Goal: Task Accomplishment & Management: Complete application form

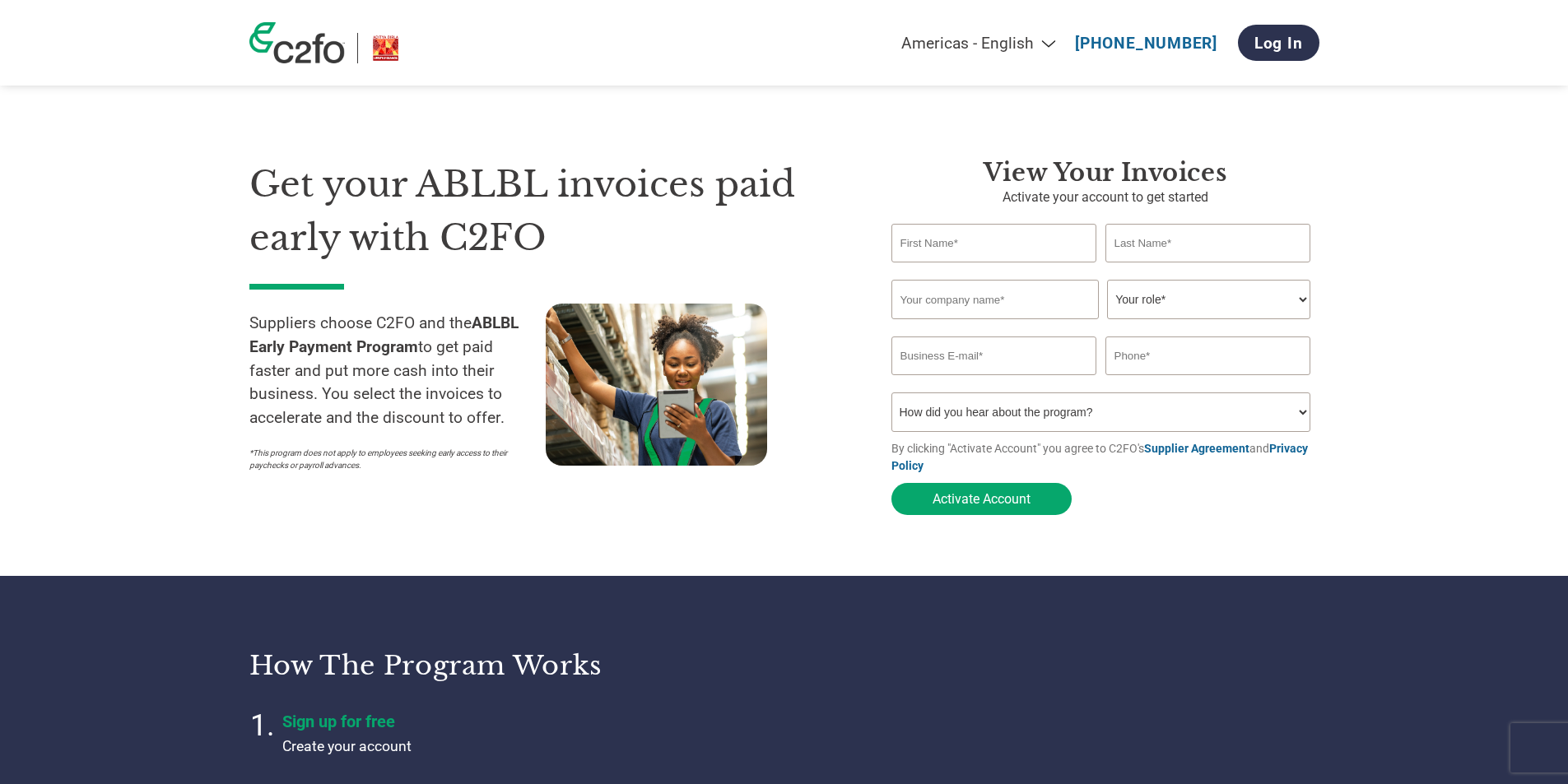
click at [1026, 242] on input "text" at bounding box center [995, 242] width 206 height 39
type input "Sunil"
type input "Mehra"
click at [1037, 304] on input "text" at bounding box center [996, 300] width 208 height 40
type input "Eagle Business Corporation"
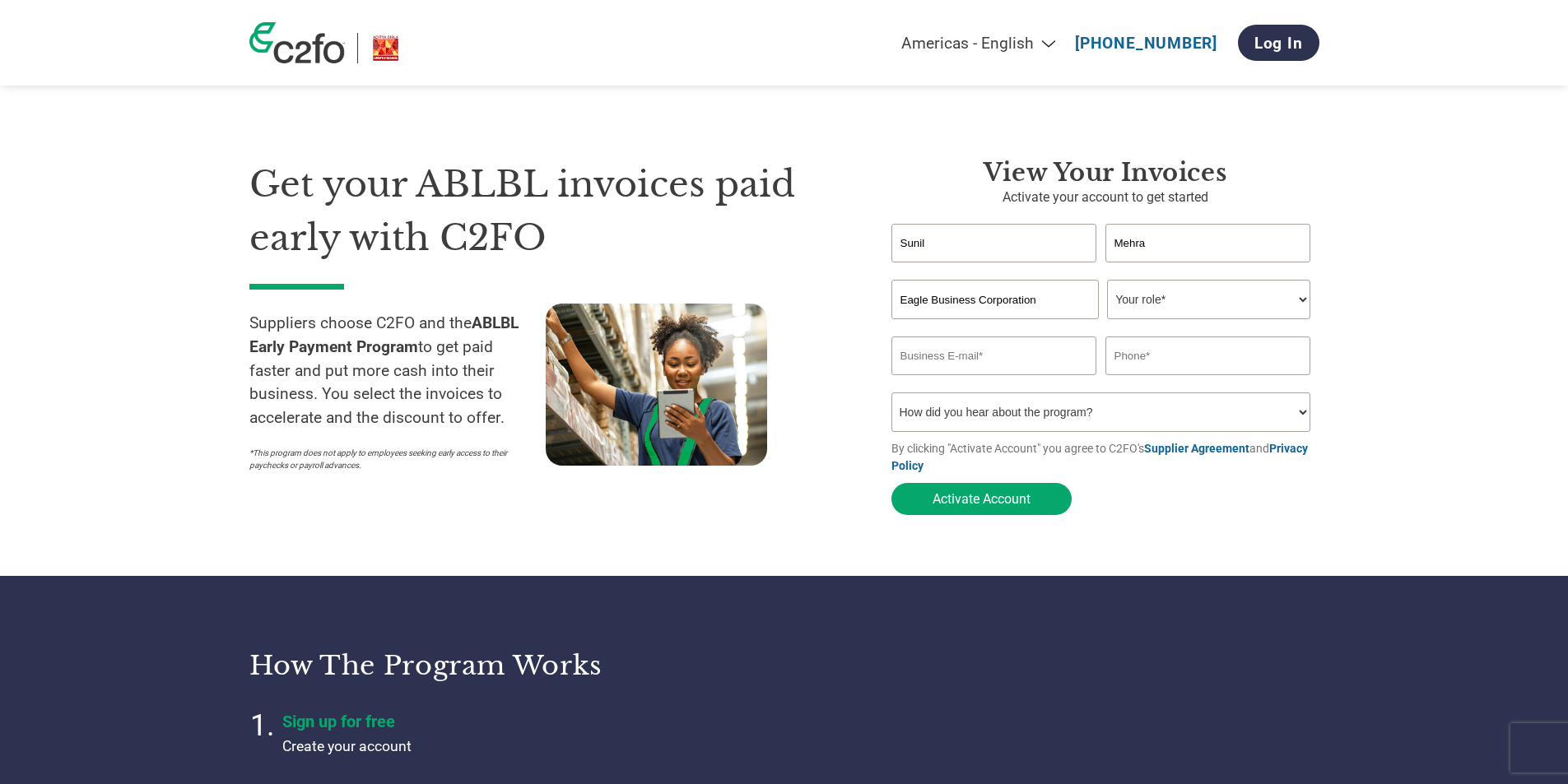
click at [1200, 300] on select "Your role* CFO Controller Credit Manager Finance Director Treasurer CEO Preside…" at bounding box center [1208, 300] width 203 height 40
click at [1233, 302] on select "Your role* CFO Controller Credit Manager Finance Director Treasurer CEO Preside…" at bounding box center [1208, 300] width 203 height 40
select select "OFFICE_MANAGER"
click at [1107, 281] on select "Your role* CFO Controller Credit Manager Finance Director Treasurer CEO Preside…" at bounding box center [1208, 300] width 203 height 40
click at [1065, 359] on input "email" at bounding box center [995, 356] width 206 height 39
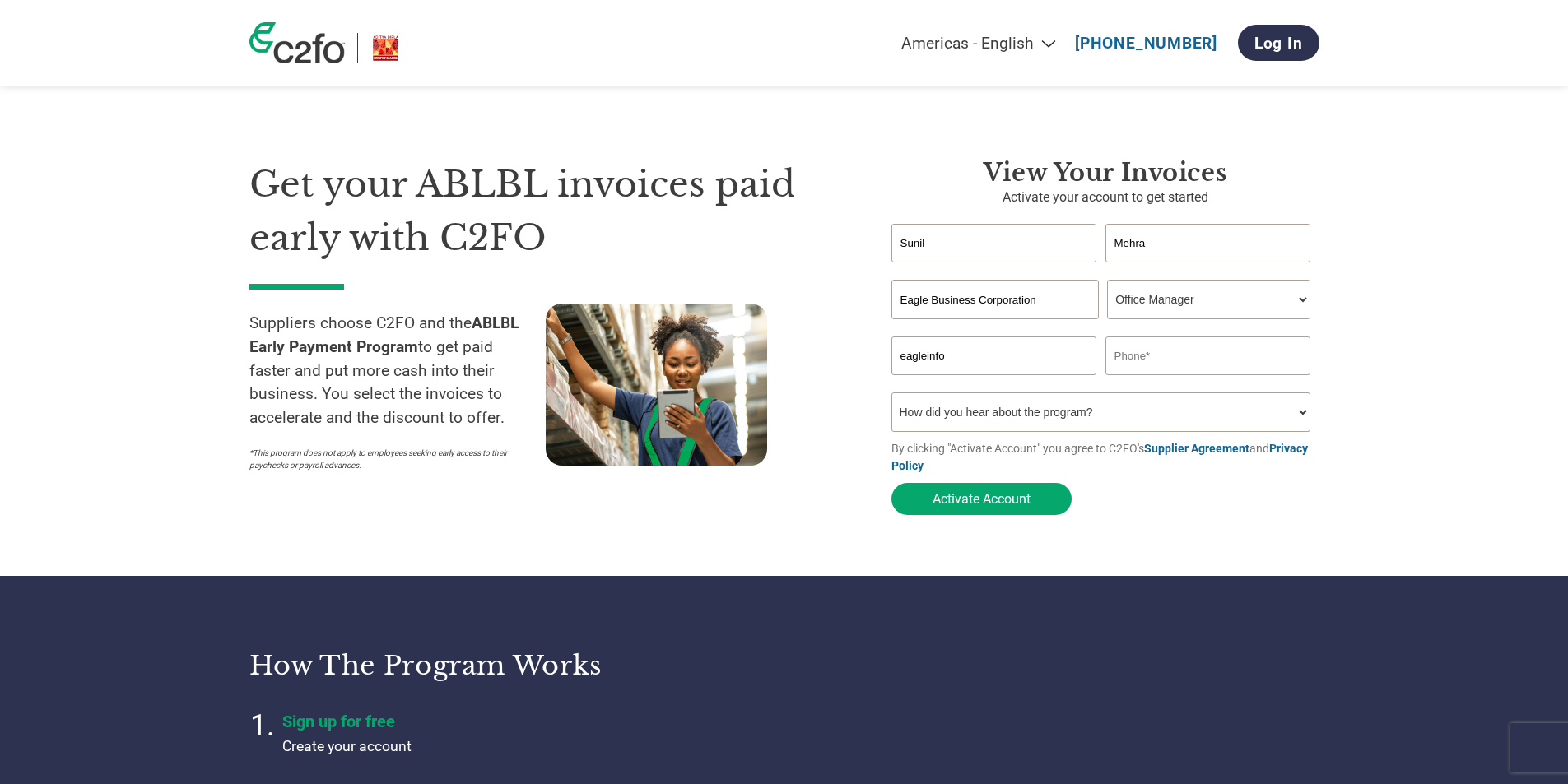
type input "eagleinfos@gmail.com"
click at [1187, 361] on input "text" at bounding box center [1208, 356] width 206 height 39
type input "9899598971"
click at [1376, 268] on section "Get your ABLBL invoices paid early with C2FO Suppliers choose C2FO and the ABLB…" at bounding box center [784, 321] width 1568 height 510
click at [1066, 419] on select "How did you hear about the program? Received a letter Email Social Media Online…" at bounding box center [1102, 412] width 420 height 40
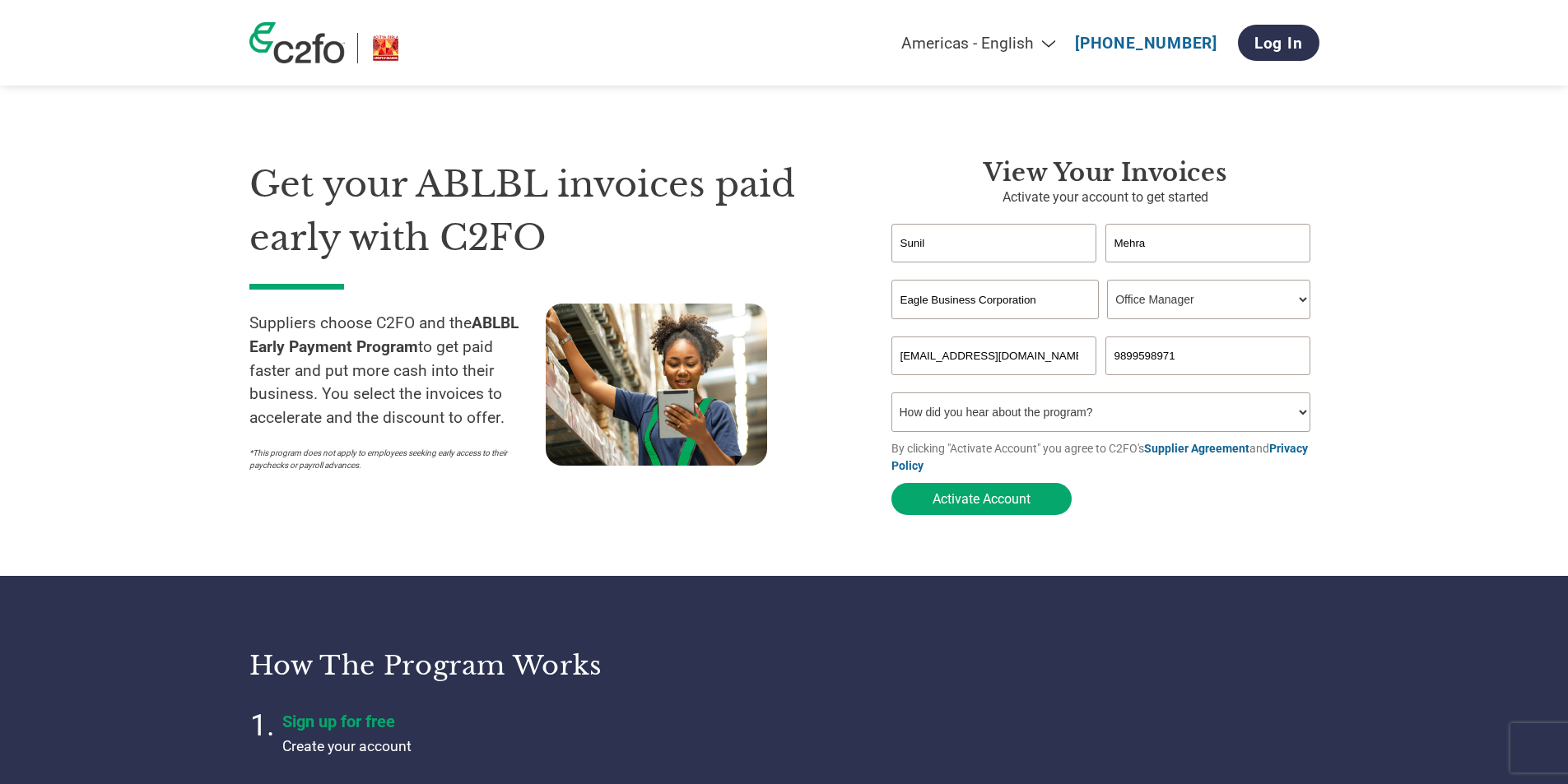
select select "Email"
click at [892, 397] on select "How did you hear about the program? Received a letter Email Social Media Online…" at bounding box center [1102, 412] width 420 height 40
click at [1437, 311] on section "Get your ABLBL invoices paid early with C2FO Suppliers choose C2FO and the ABLB…" at bounding box center [784, 321] width 1568 height 510
click at [975, 500] on button "Activate Account" at bounding box center [982, 499] width 180 height 32
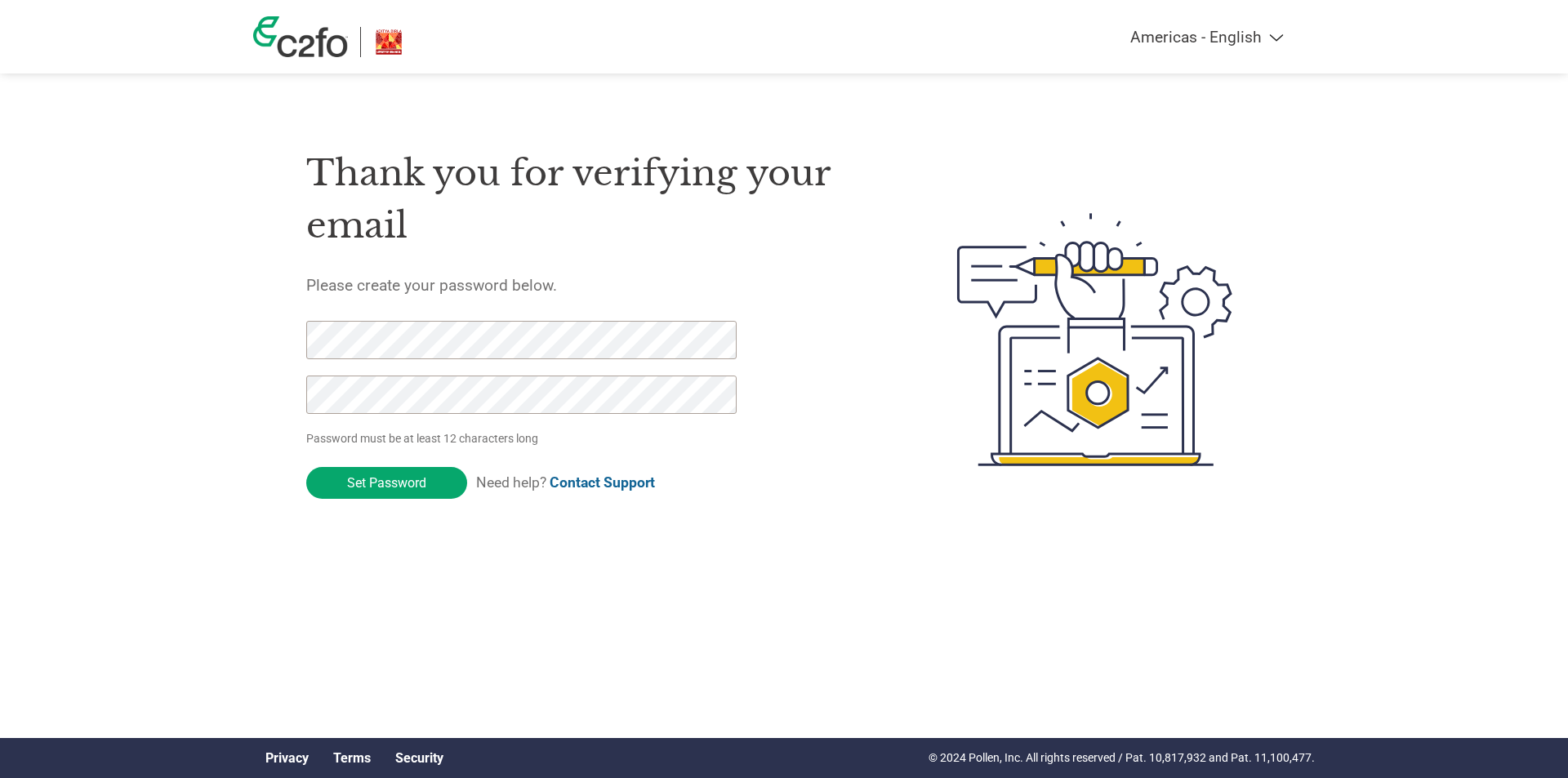
click at [761, 566] on html "Americas - English Américas - Español [GEOGRAPHIC_DATA] - Português Amériques -…" at bounding box center [784, 307] width 1568 height 614
click at [371, 479] on input "Set Password" at bounding box center [387, 483] width 161 height 32
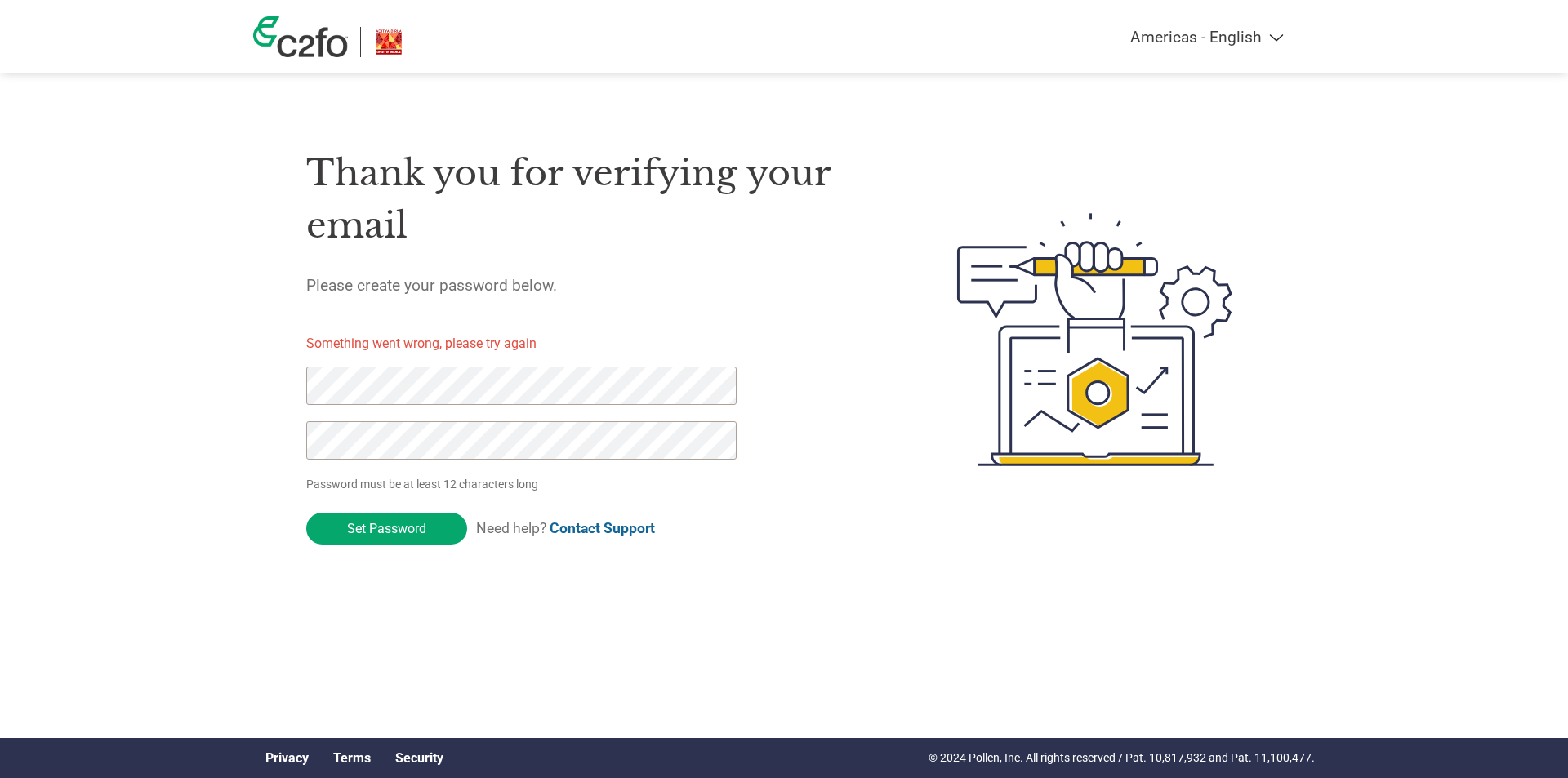
click at [206, 405] on div "Americas - English Américas - Español [GEOGRAPHIC_DATA] - Português Amériques -…" at bounding box center [784, 274] width 1568 height 549
click at [931, 568] on html "Americas - English Américas - Español [GEOGRAPHIC_DATA] - Português Amériques -…" at bounding box center [784, 307] width 1568 height 614
